Goal: Task Accomplishment & Management: Complete application form

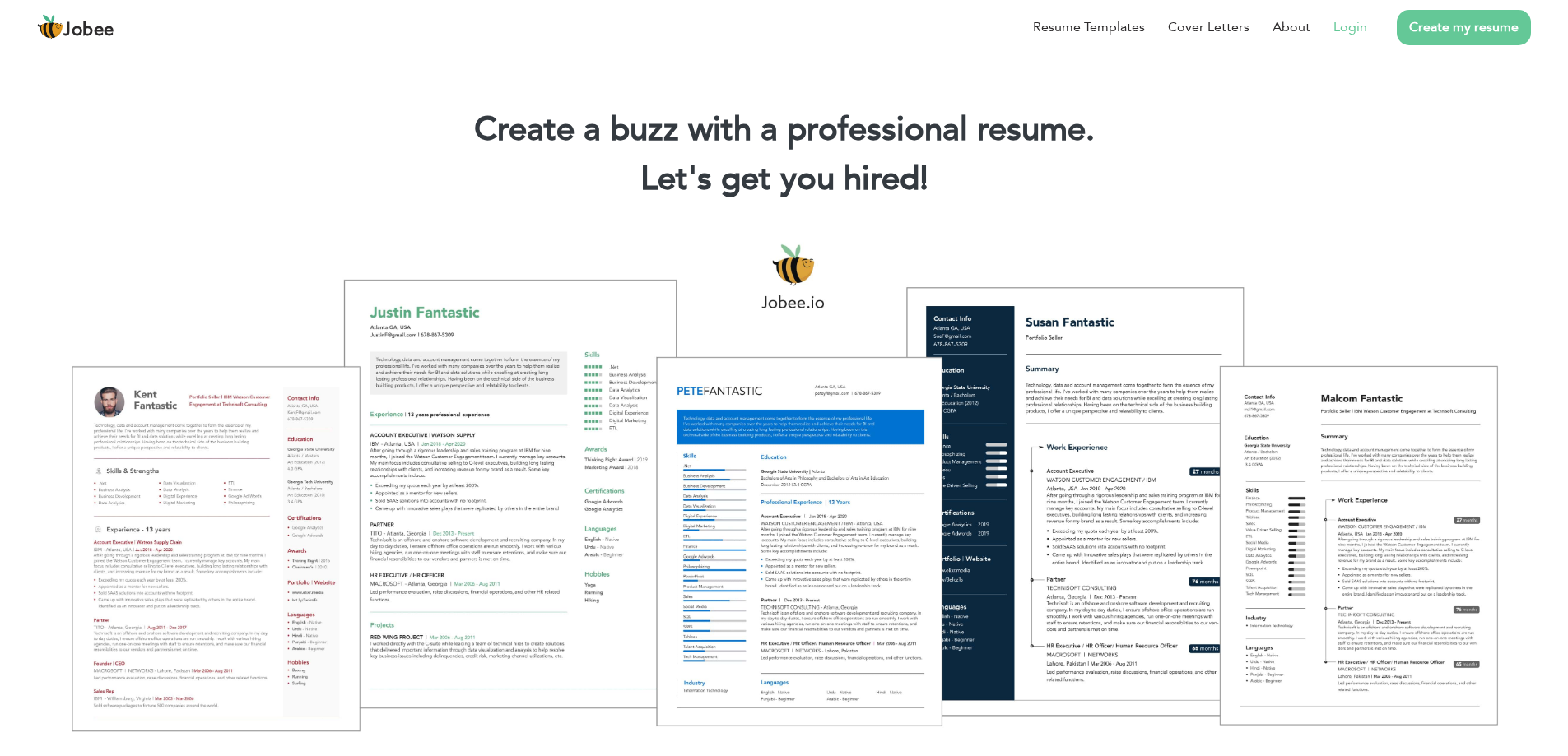
click at [1346, 31] on link "Login" at bounding box center [1350, 27] width 34 height 20
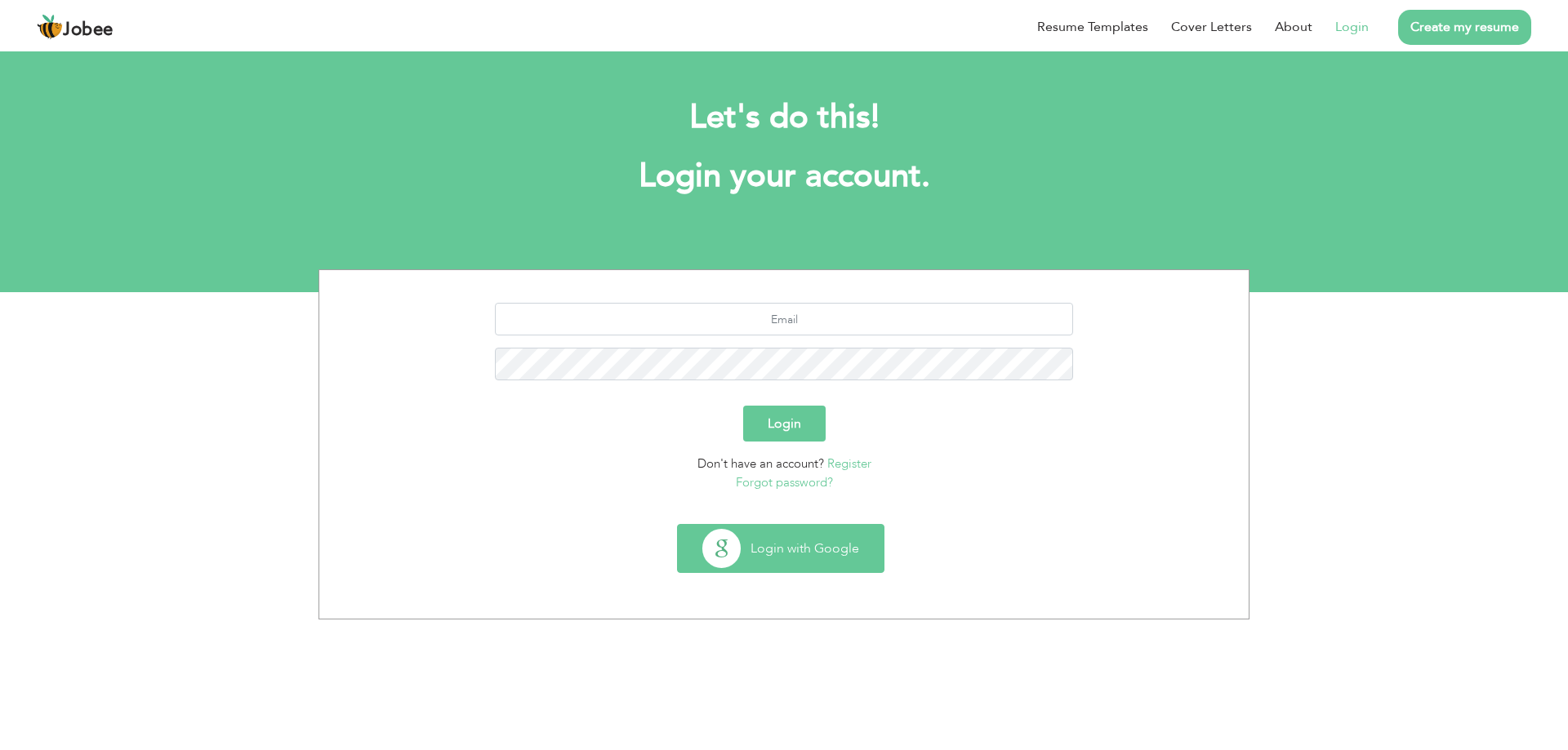
click at [796, 540] on button "Login with Google" at bounding box center [781, 548] width 206 height 48
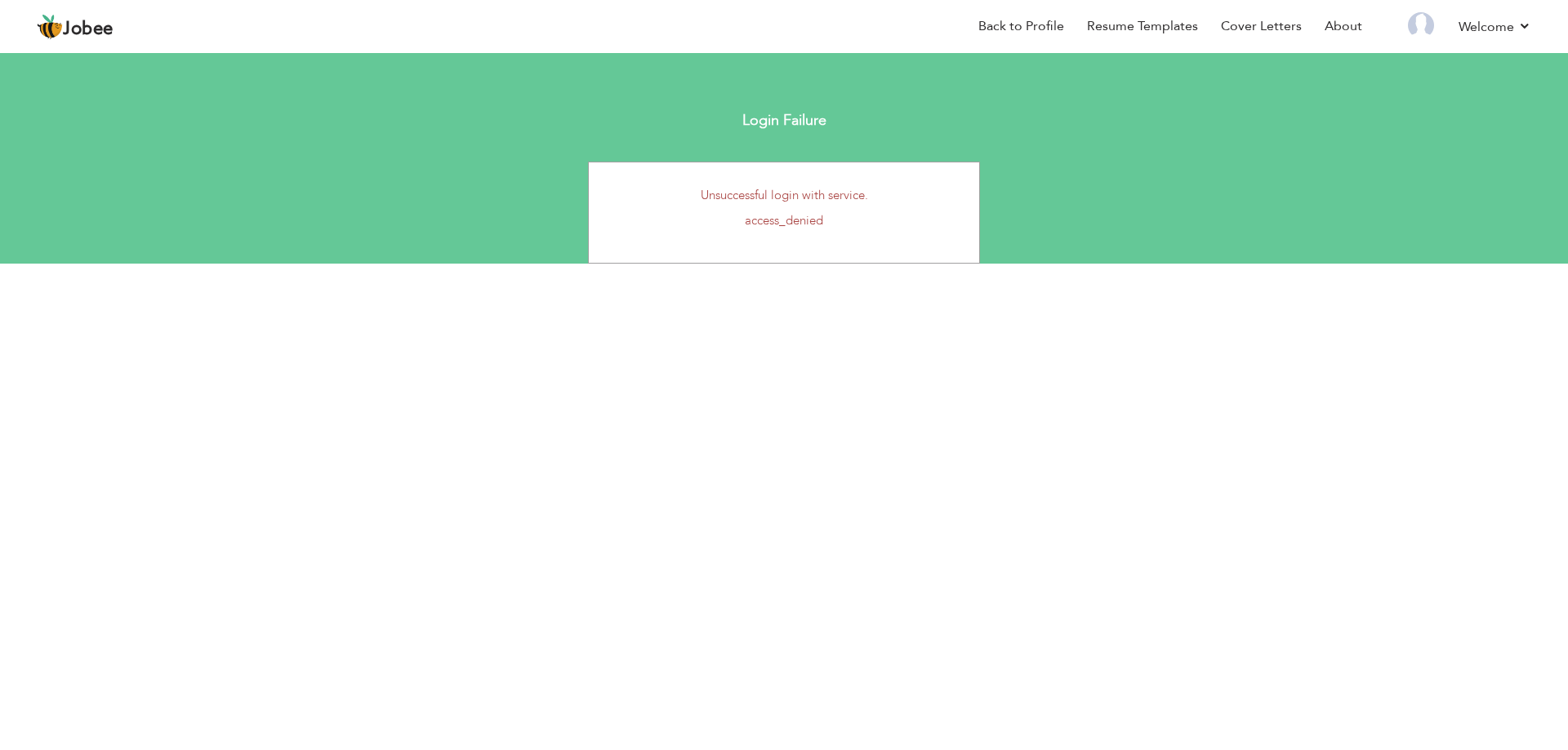
click at [794, 215] on p "access_denied" at bounding box center [784, 221] width 366 height 17
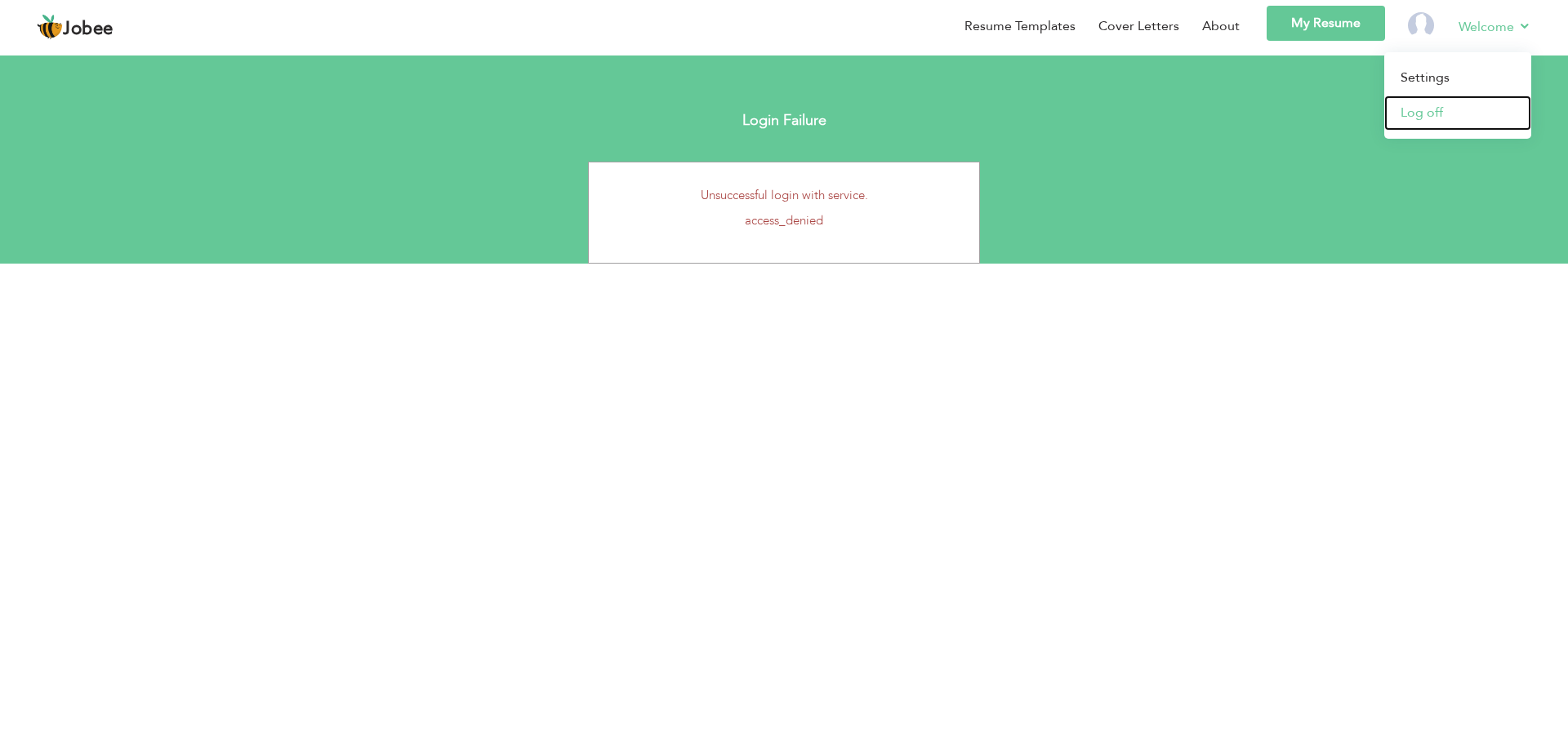
click at [1439, 111] on link "Log off" at bounding box center [1457, 113] width 147 height 35
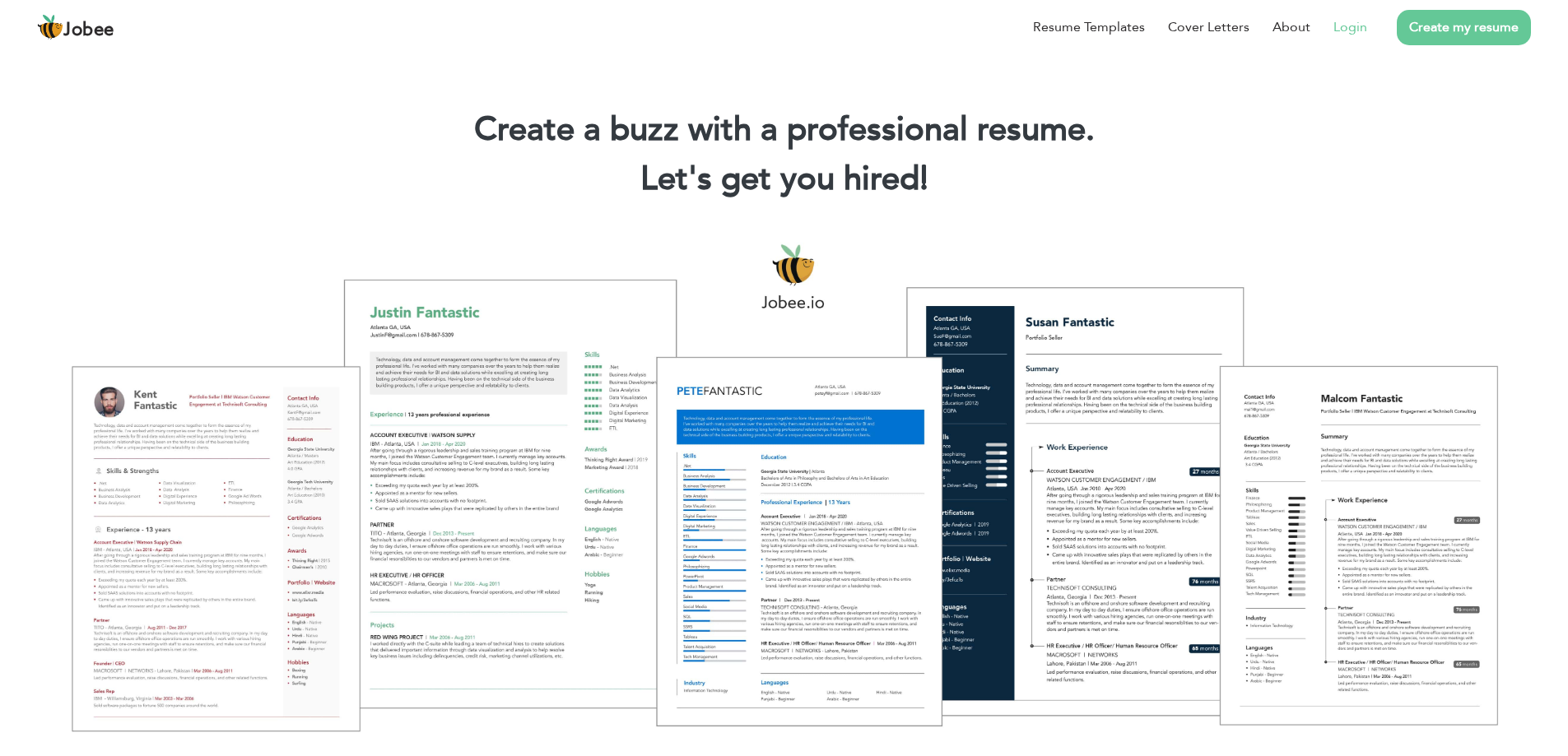
click at [1358, 34] on link "Login" at bounding box center [1350, 27] width 34 height 20
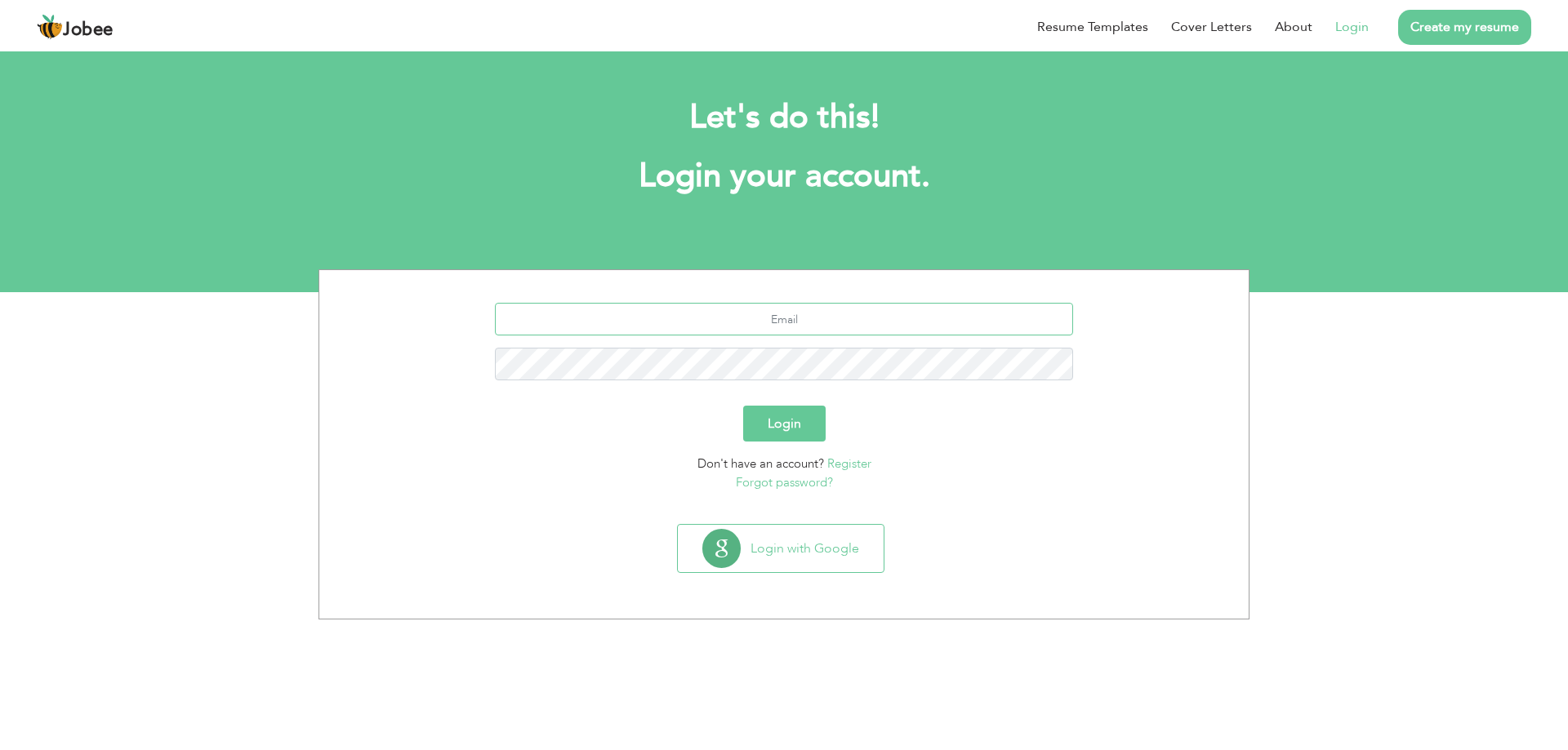
click at [838, 321] on input "text" at bounding box center [784, 319] width 579 height 32
type input "[EMAIL_ADDRESS][DOMAIN_NAME]"
click at [795, 436] on button "Login" at bounding box center [784, 424] width 83 height 36
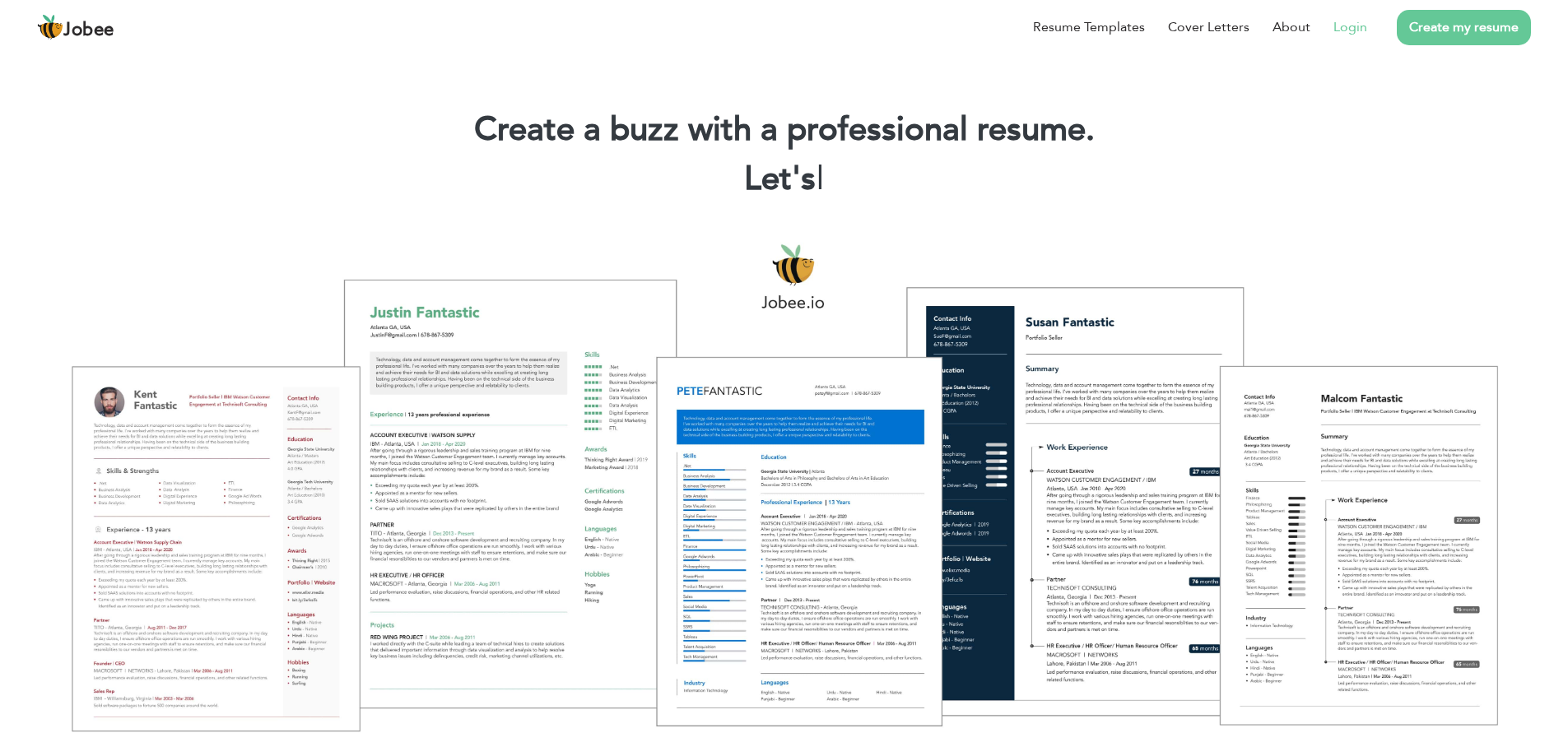
click at [1339, 24] on link "Login" at bounding box center [1350, 27] width 34 height 20
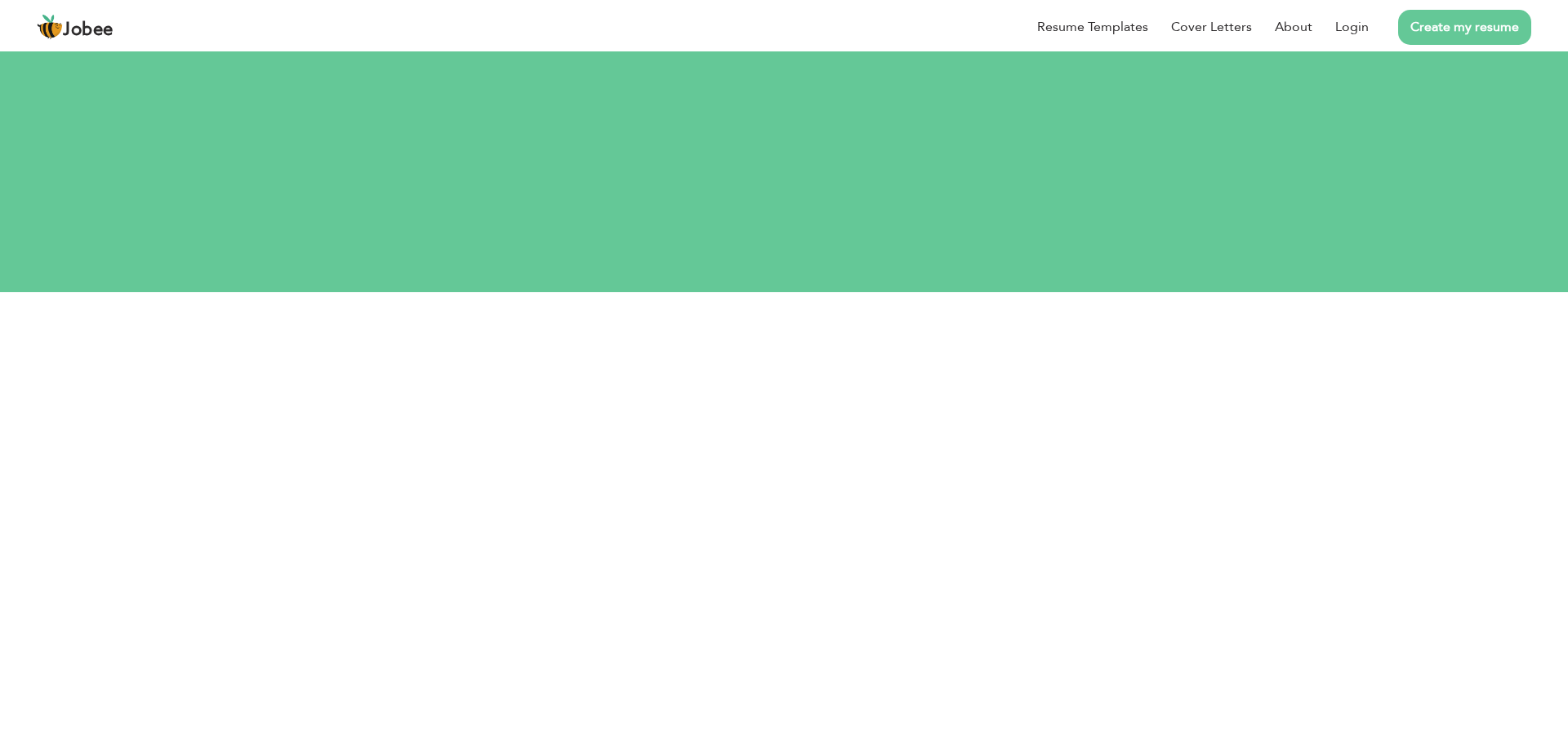
click at [1424, 23] on link "Create my resume" at bounding box center [1464, 27] width 133 height 35
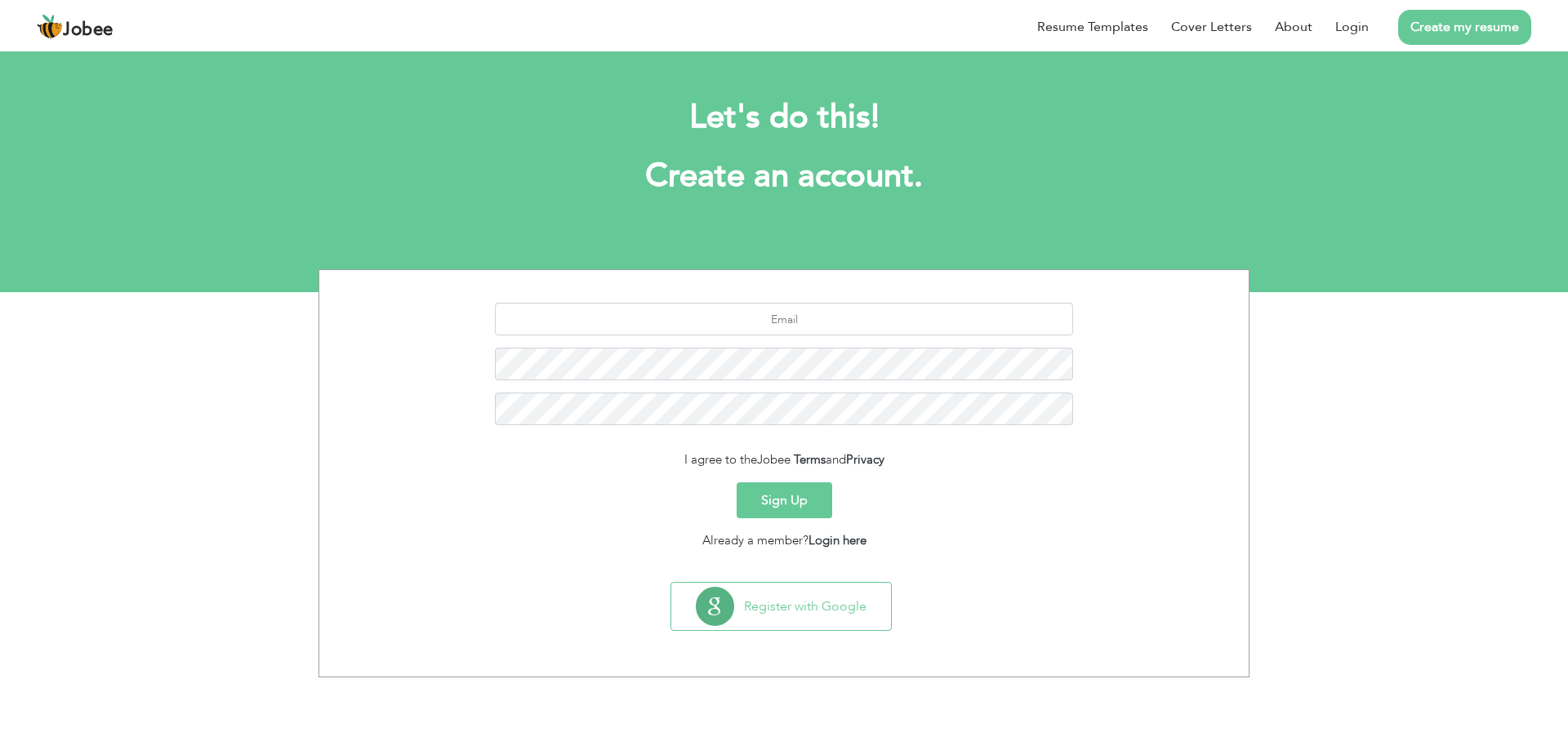
click at [1445, 24] on link "Create my resume" at bounding box center [1464, 27] width 133 height 35
click at [1488, 5] on li "Create my resume" at bounding box center [1450, 26] width 162 height 42
click at [1479, 27] on link "Create my resume" at bounding box center [1464, 27] width 133 height 35
click at [1444, 24] on link "Create my resume" at bounding box center [1464, 27] width 133 height 35
click at [797, 320] on input "text" at bounding box center [784, 319] width 579 height 32
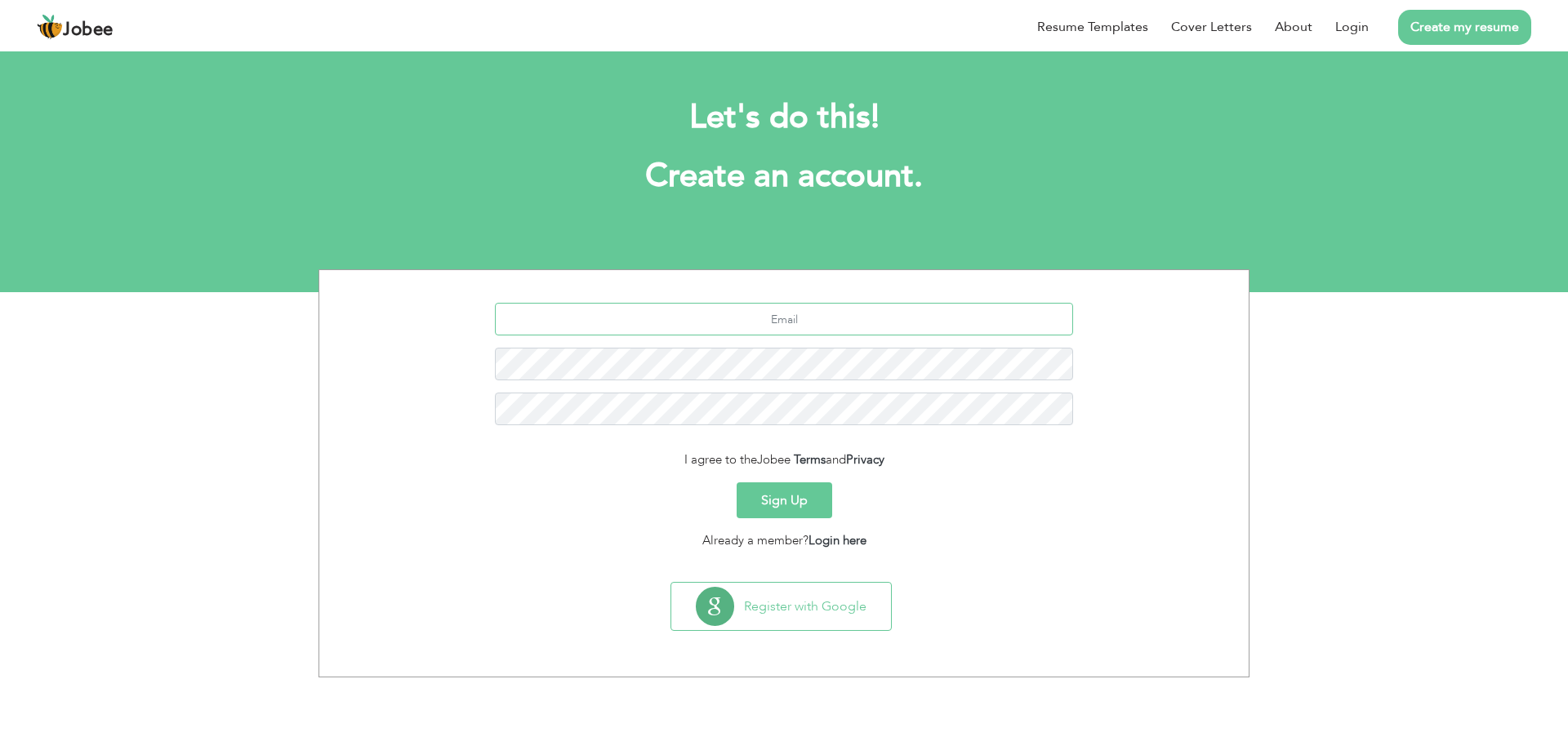
type input "[EMAIL_ADDRESS][DOMAIN_NAME]"
